Goal: Check status: Check status

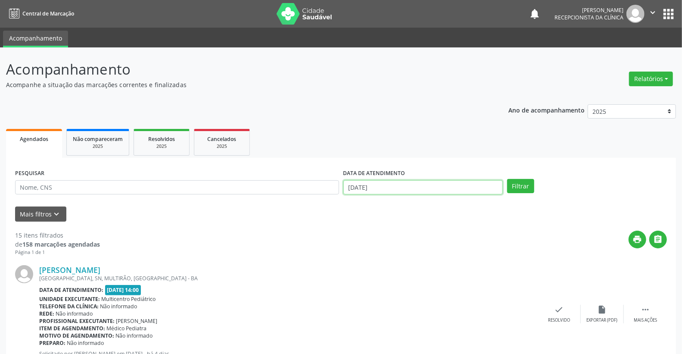
click at [404, 186] on input "[DATE]" at bounding box center [424, 187] width 160 height 15
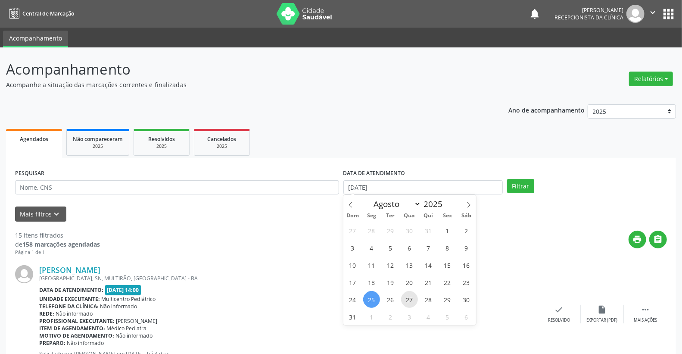
click at [414, 298] on span "27" at bounding box center [409, 299] width 17 height 17
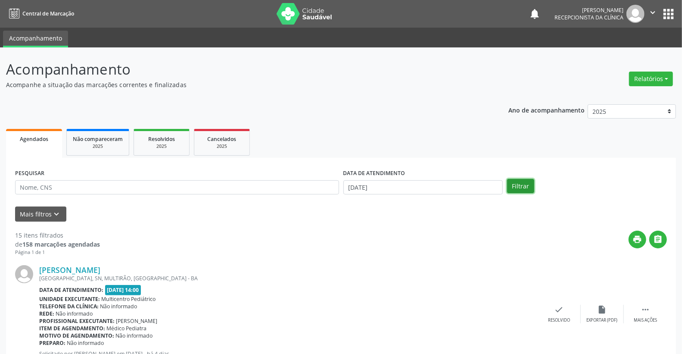
click at [525, 189] on button "Filtrar" at bounding box center [520, 186] width 27 height 15
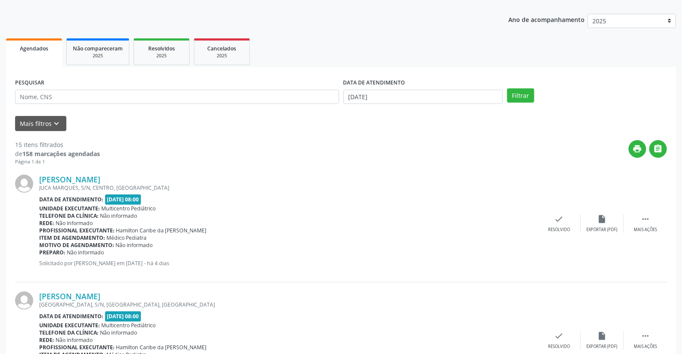
scroll to position [88, 0]
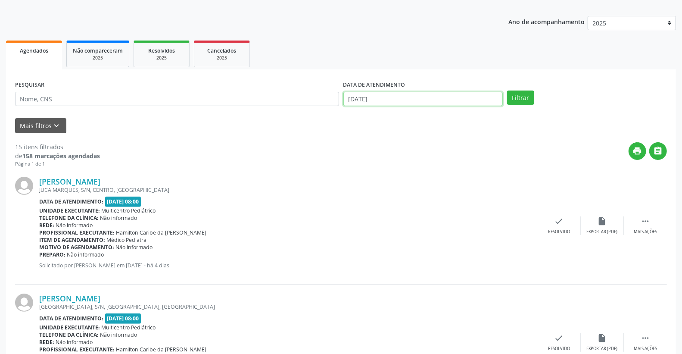
click at [398, 98] on input "[DATE]" at bounding box center [424, 99] width 160 height 15
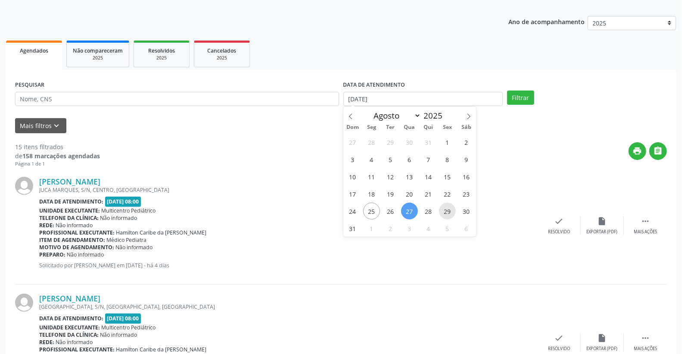
click at [450, 213] on span "29" at bounding box center [447, 211] width 17 height 17
type input "[DATE]"
click at [450, 213] on span "29" at bounding box center [447, 211] width 17 height 17
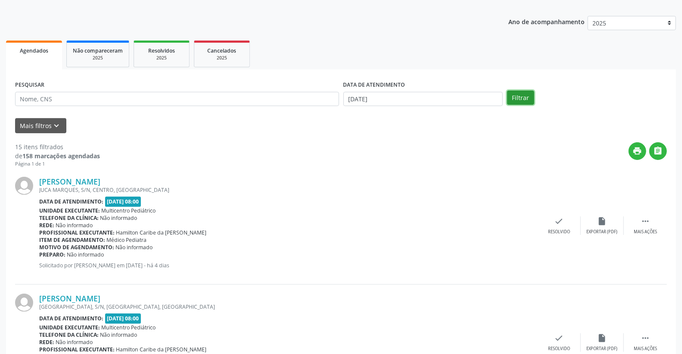
click at [524, 95] on button "Filtrar" at bounding box center [520, 98] width 27 height 15
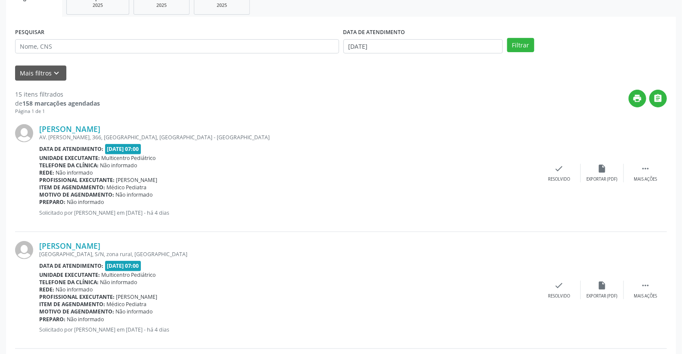
scroll to position [0, 0]
